Goal: Consume media (video, audio): Consume media (video, audio)

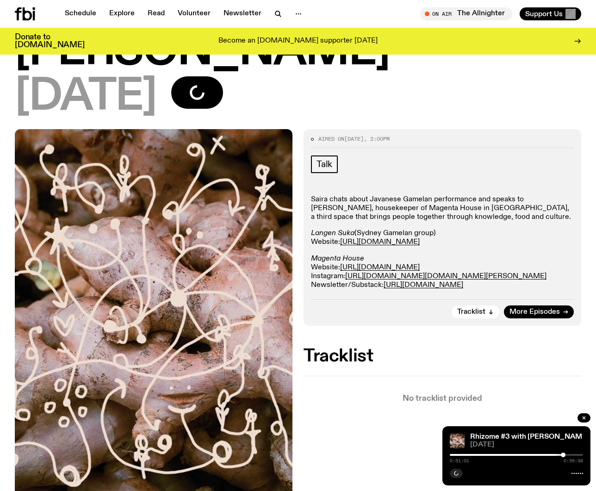
scroll to position [247, 0]
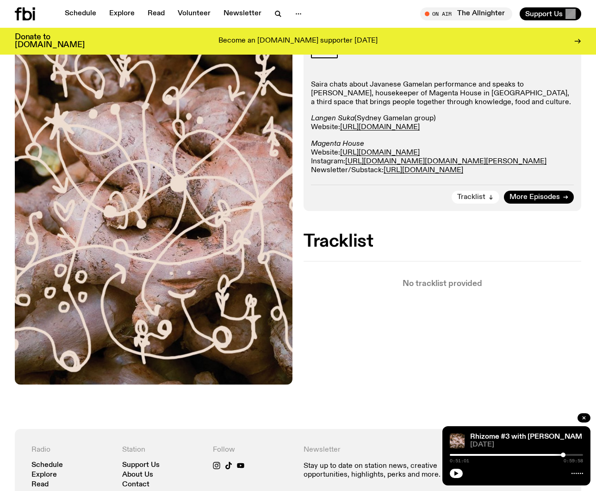
click at [477, 198] on span "Tracklist" at bounding box center [471, 197] width 28 height 7
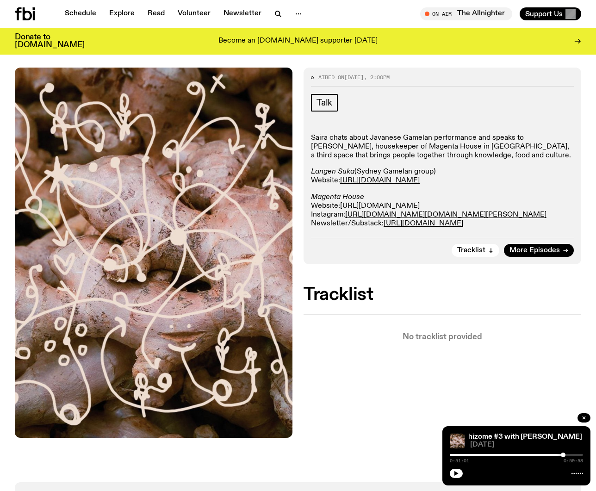
scroll to position [55, 0]
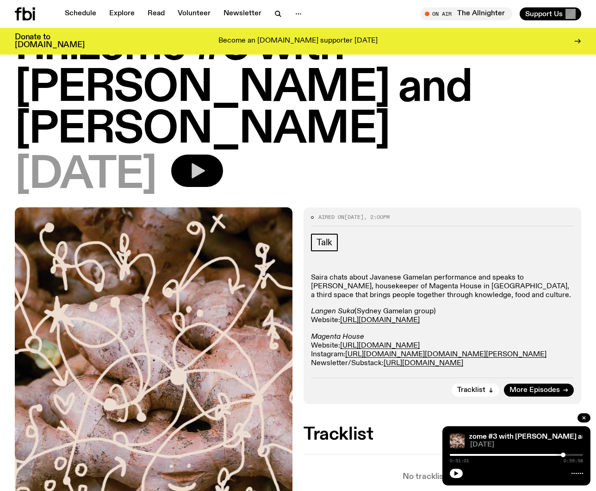
click at [205, 168] on icon "button" at bounding box center [198, 170] width 13 height 15
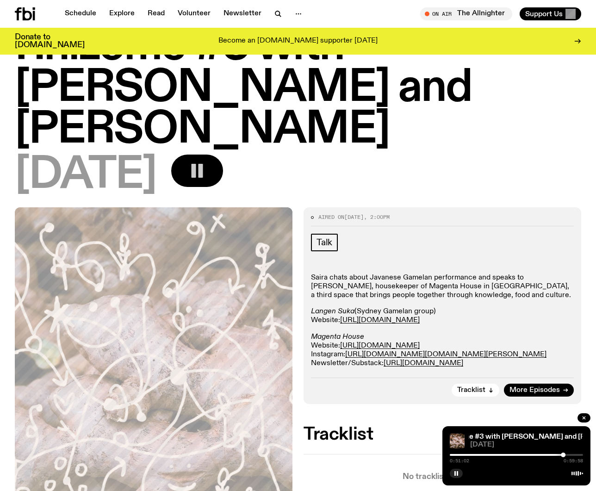
click at [551, 455] on div at bounding box center [496, 455] width 133 height 2
click at [563, 454] on div at bounding box center [516, 455] width 133 height 2
click at [568, 454] on div at bounding box center [516, 455] width 133 height 2
click at [468, 454] on div at bounding box center [500, 455] width 133 height 2
click at [478, 453] on div "0:08:21 0:59:58" at bounding box center [516, 457] width 133 height 11
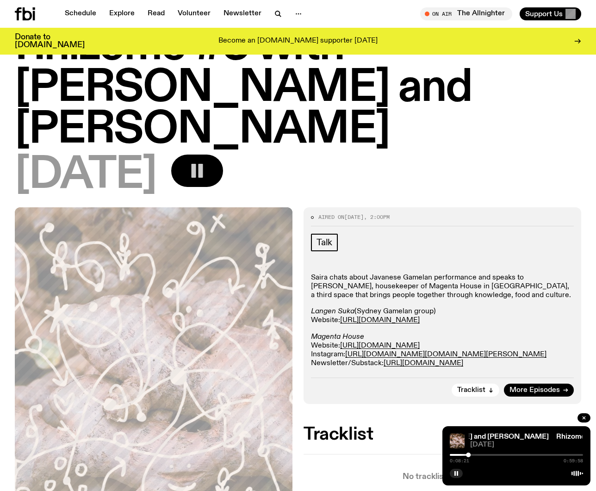
click at [483, 456] on div "0:08:21 0:59:58" at bounding box center [516, 457] width 133 height 11
click at [486, 454] on div at bounding box center [516, 455] width 133 height 2
click at [491, 454] on div at bounding box center [516, 455] width 133 height 2
click at [503, 454] on div at bounding box center [516, 455] width 133 height 2
click at [499, 454] on div at bounding box center [436, 455] width 133 height 2
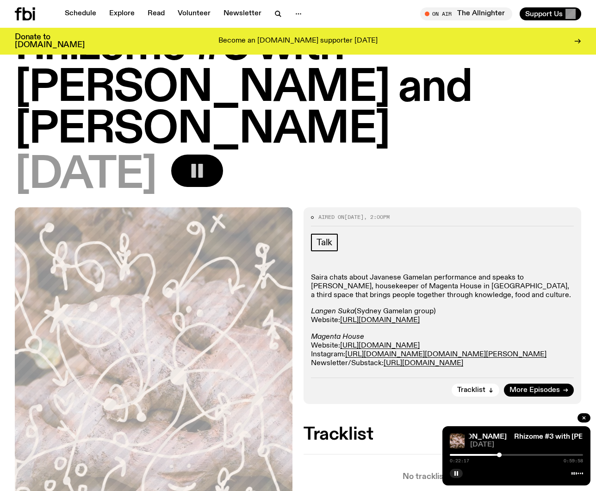
click at [494, 454] on div at bounding box center [432, 455] width 133 height 2
click at [497, 454] on div at bounding box center [516, 455] width 133 height 2
click at [496, 455] on div at bounding box center [496, 454] width 5 height 5
click at [494, 456] on div "0:21:02 0:59:58" at bounding box center [516, 457] width 133 height 11
click at [494, 455] on div at bounding box center [496, 454] width 5 height 5
